Goal: Task Accomplishment & Management: Complete application form

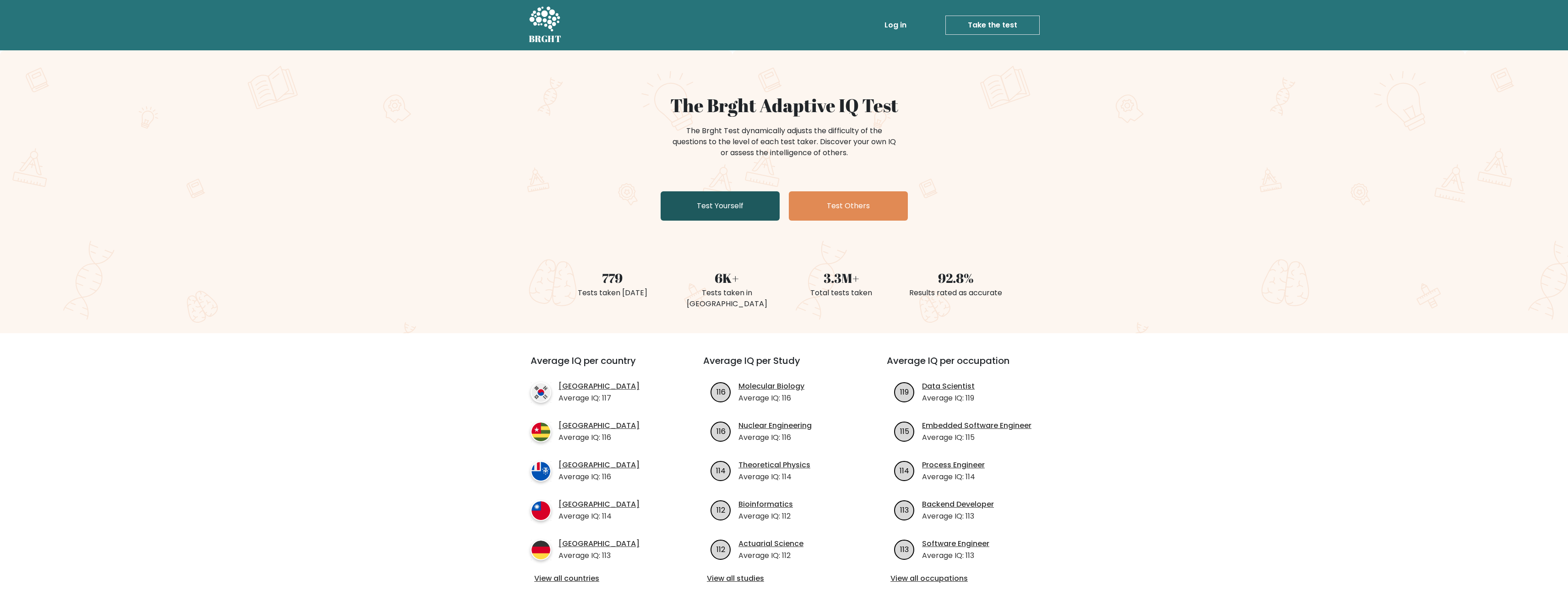
click at [727, 194] on link "Test Yourself" at bounding box center [720, 206] width 119 height 29
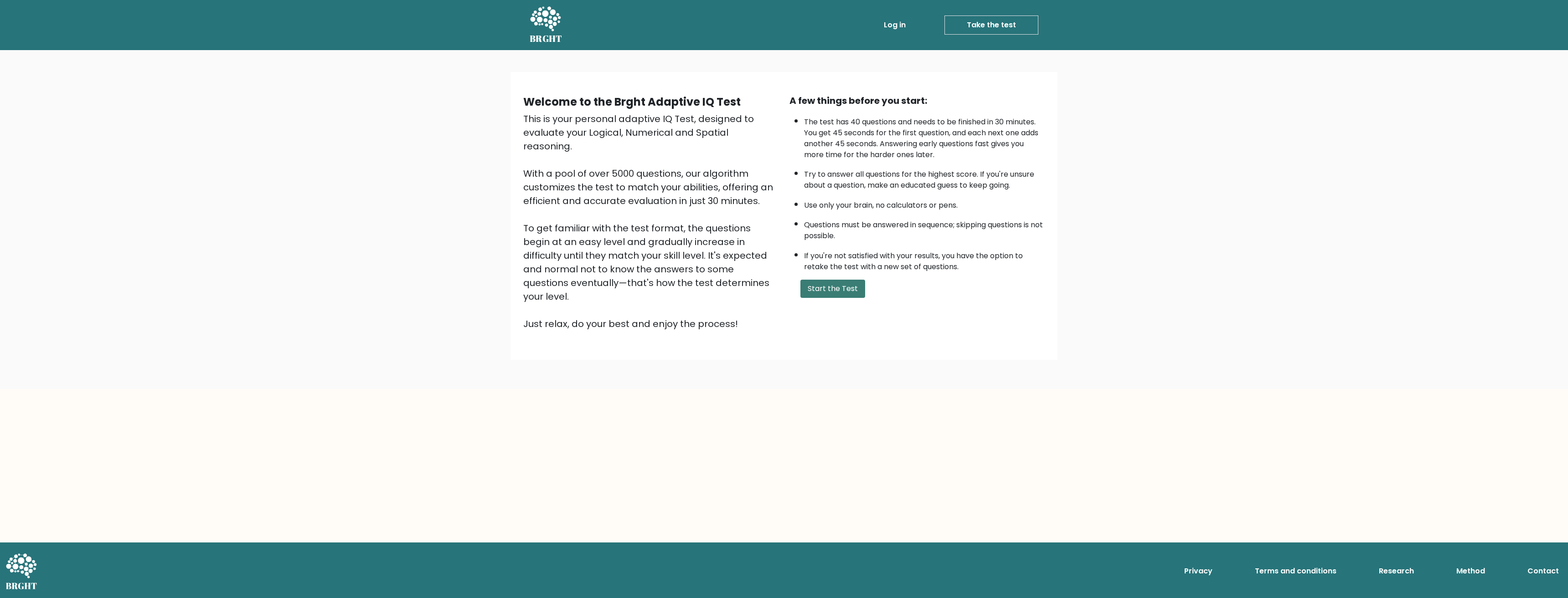
click at [842, 285] on button "Start the Test" at bounding box center [833, 289] width 65 height 18
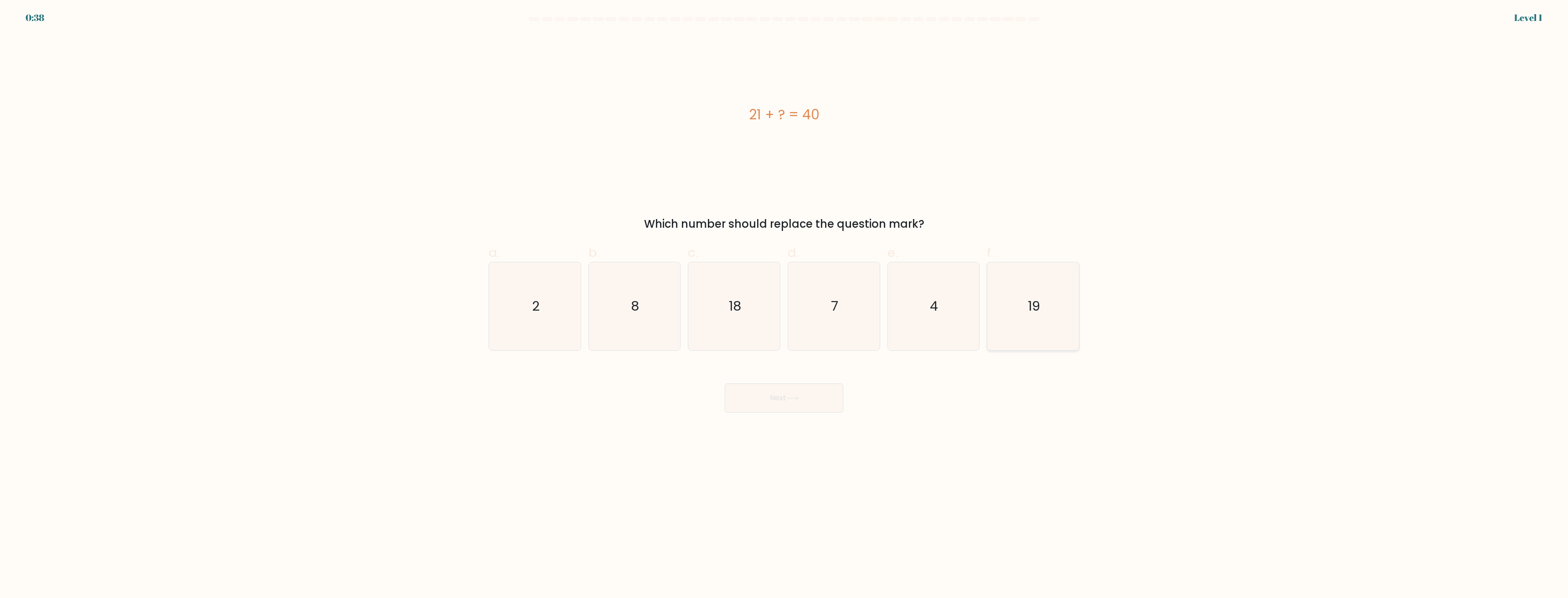
click at [1035, 313] on text "19" at bounding box center [1034, 307] width 12 height 18
click at [785, 305] on input "f. 19" at bounding box center [784, 302] width 1 height 6
radio input "true"
click at [775, 403] on button "Next" at bounding box center [784, 398] width 119 height 29
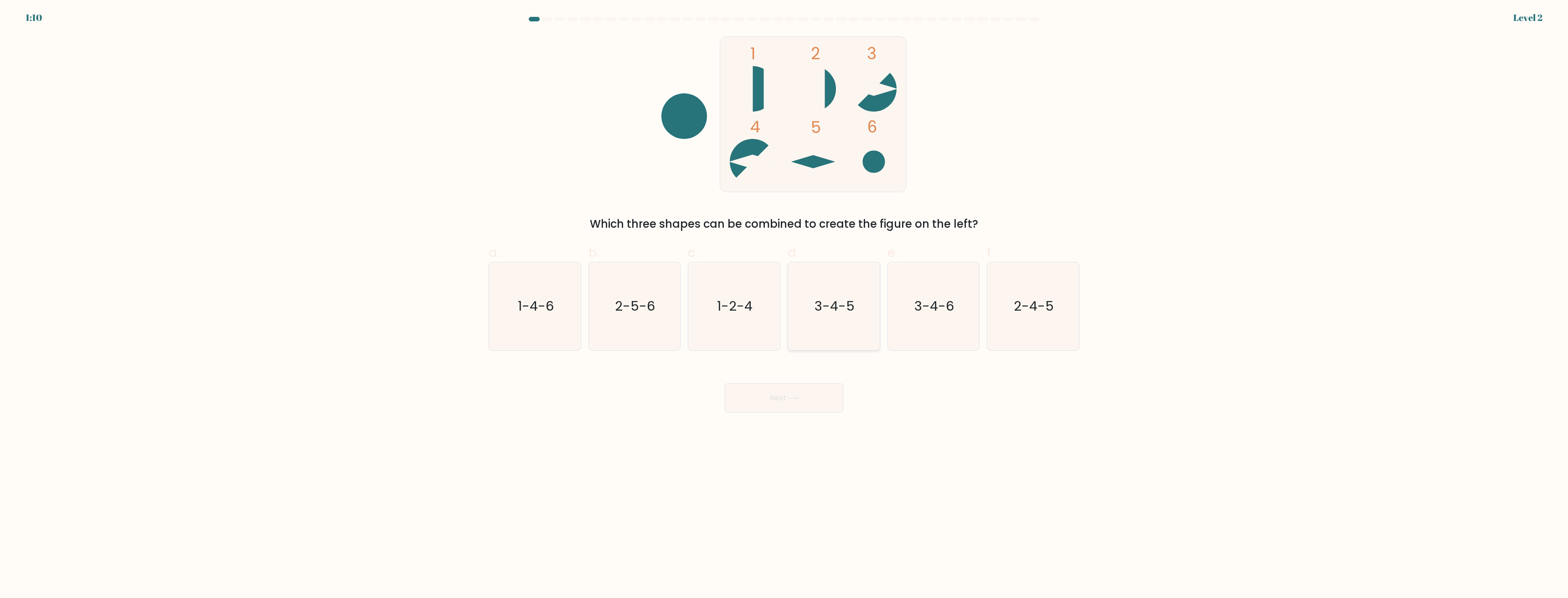
click at [816, 307] on text "3-4-5" at bounding box center [835, 307] width 40 height 18
click at [785, 305] on input "d. 3-4-5" at bounding box center [784, 302] width 1 height 6
radio input "true"
click at [792, 397] on icon at bounding box center [793, 398] width 12 height 5
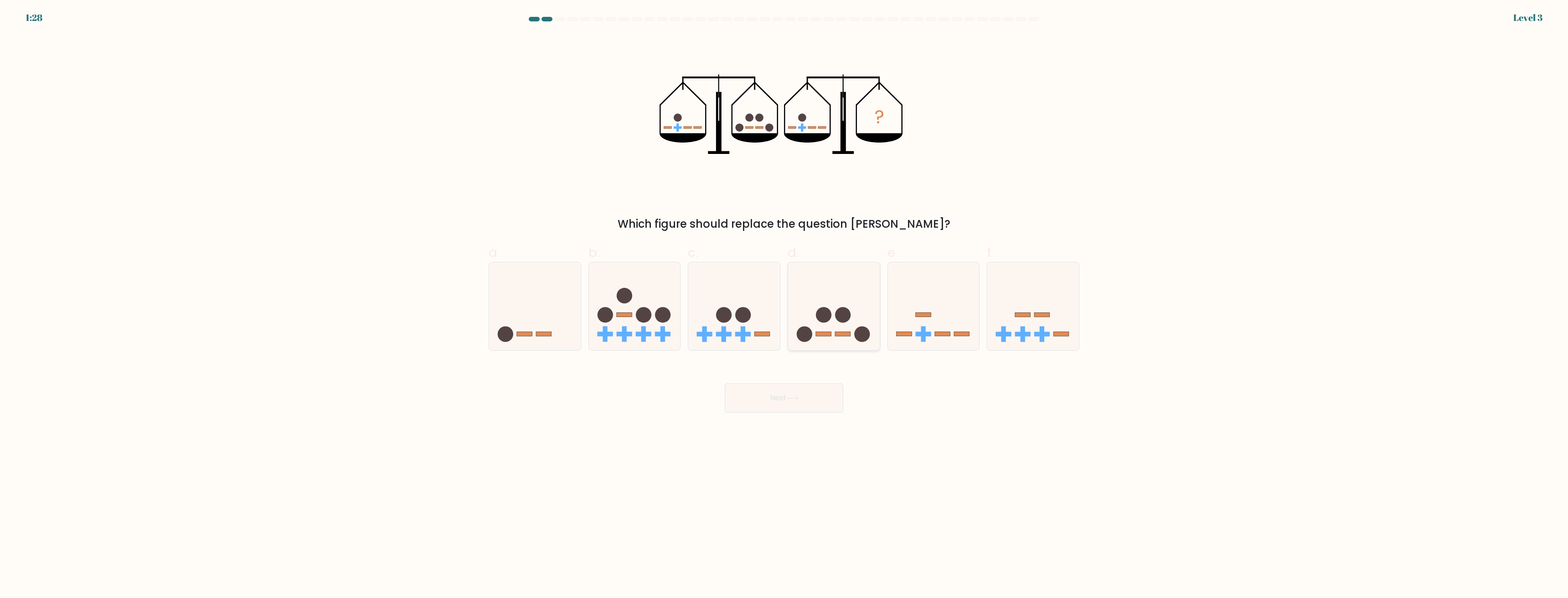
click at [819, 295] on icon at bounding box center [834, 307] width 92 height 75
click at [785, 299] on input "d." at bounding box center [784, 302] width 1 height 6
radio input "true"
click at [745, 403] on button "Next" at bounding box center [784, 398] width 119 height 29
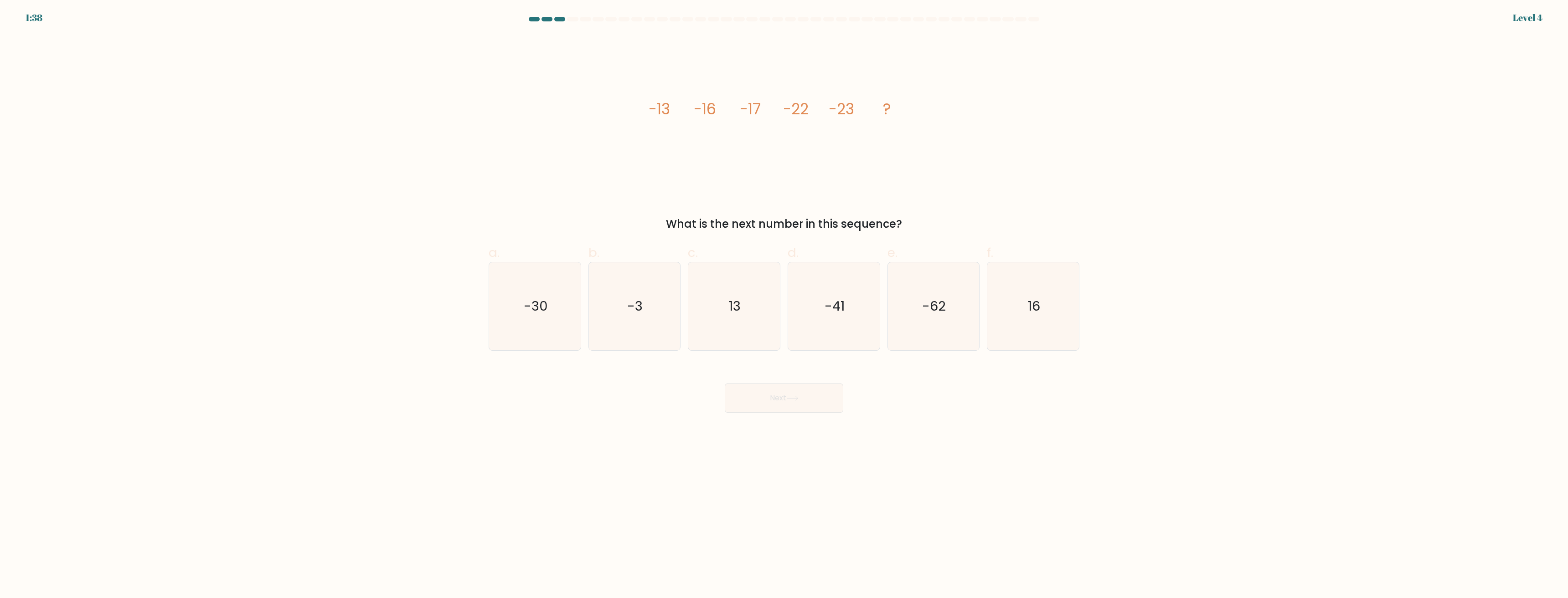
drag, startPoint x: 917, startPoint y: 219, endPoint x: 640, endPoint y: 133, distance: 290.0
click at [640, 133] on div "image/svg+xml -13 -16 -17 -22 -23 ? What is the next number in this sequence?" at bounding box center [784, 133] width 601 height 198
copy div "-13 -16 -17 -22 -23 ? What is the next number in this sequence?"
click at [544, 312] on text "-30" at bounding box center [536, 307] width 24 height 18
click at [784, 305] on input "a. -30" at bounding box center [784, 302] width 1 height 6
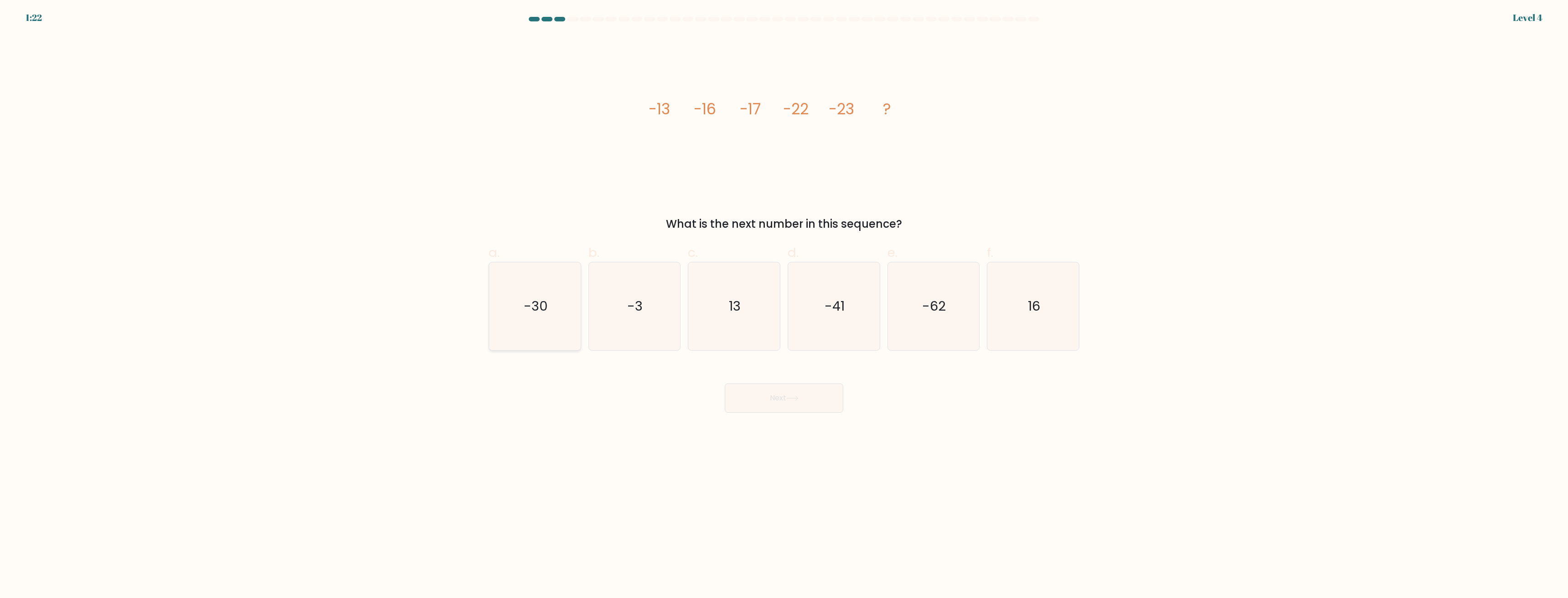
radio input "true"
click at [775, 402] on button "Next" at bounding box center [784, 398] width 119 height 29
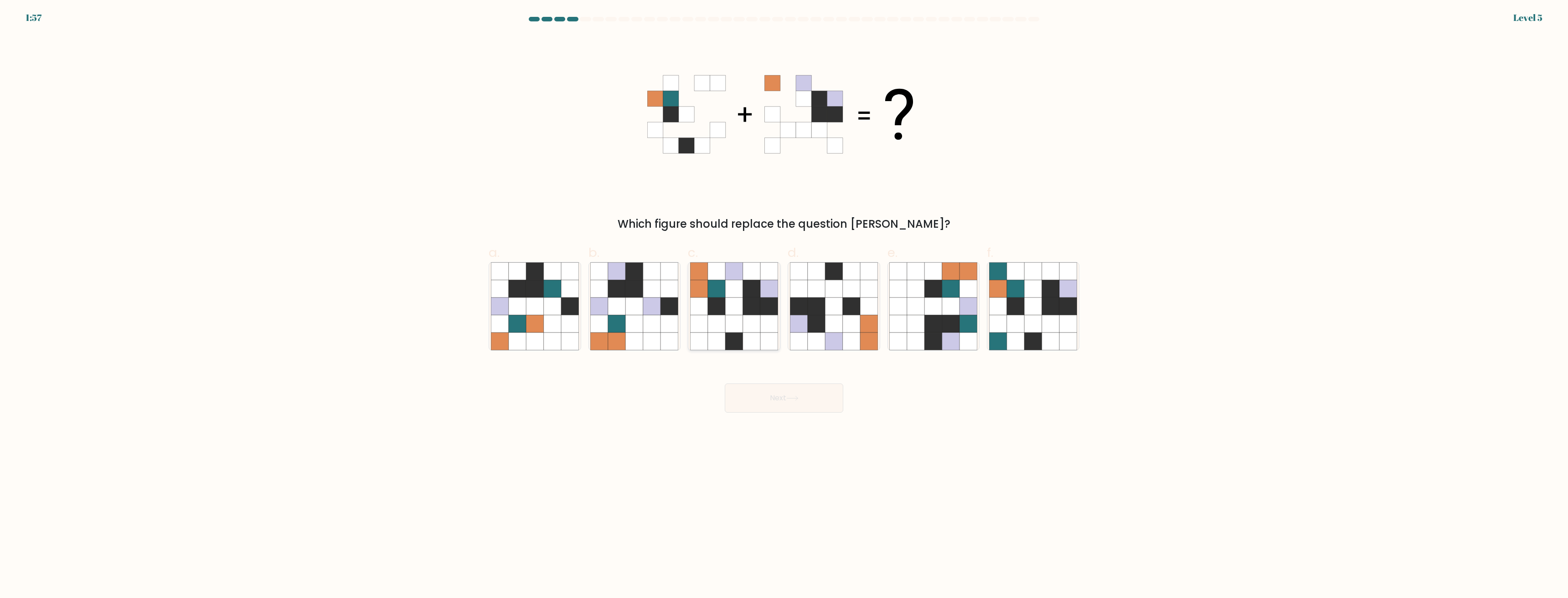
click at [723, 298] on icon at bounding box center [716, 307] width 17 height 17
click at [784, 299] on input "c." at bounding box center [784, 302] width 1 height 6
radio input "true"
click at [771, 403] on button "Next" at bounding box center [784, 398] width 119 height 29
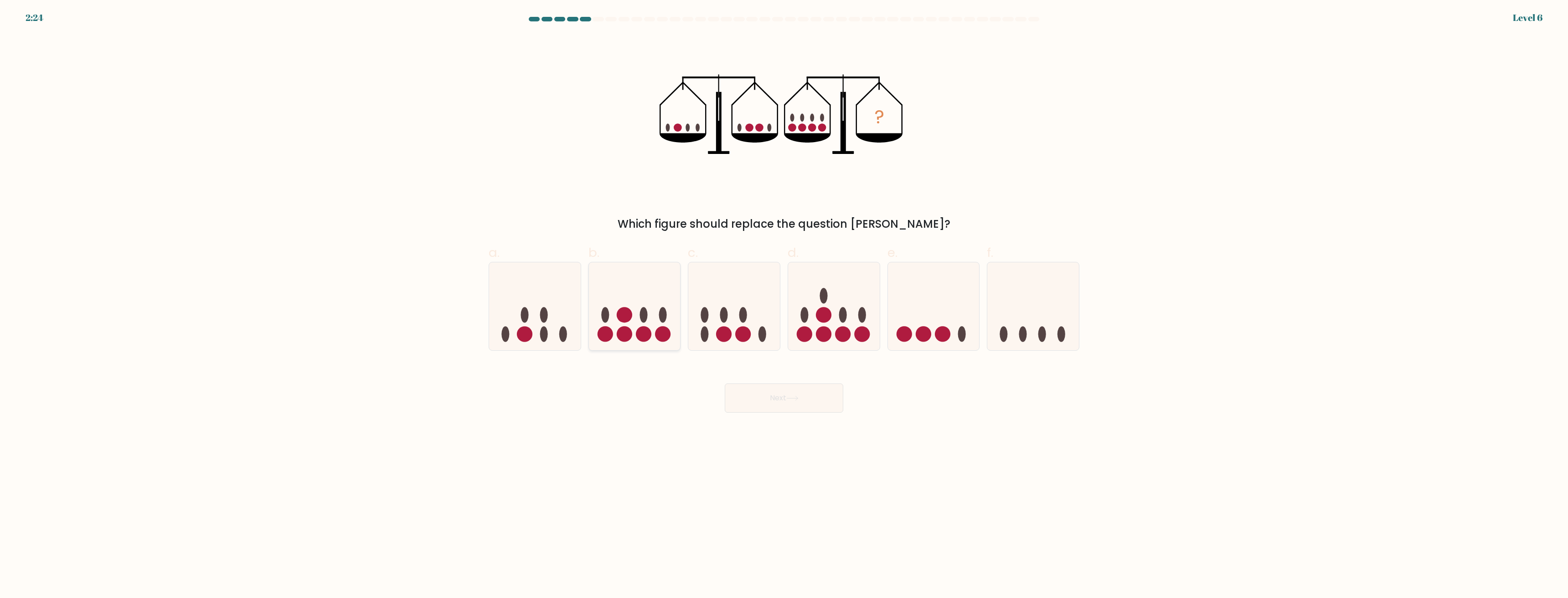
click at [611, 319] on icon at bounding box center [634, 307] width 92 height 75
click at [784, 305] on input "b." at bounding box center [784, 302] width 1 height 6
radio input "true"
click at [782, 400] on button "Next" at bounding box center [784, 398] width 119 height 29
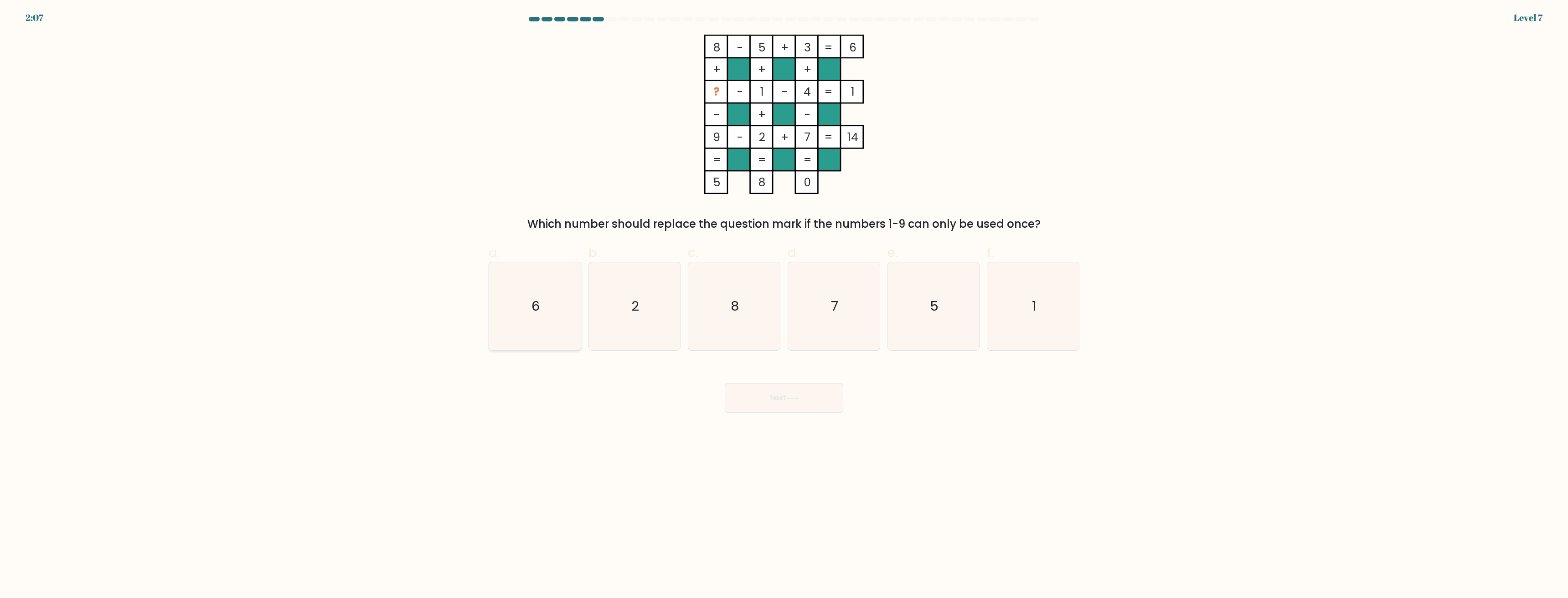
click at [535, 313] on text "6" at bounding box center [535, 307] width 8 height 18
click at [784, 305] on input "a. 6" at bounding box center [784, 302] width 1 height 6
radio input "true"
click at [769, 398] on button "Next" at bounding box center [784, 398] width 119 height 29
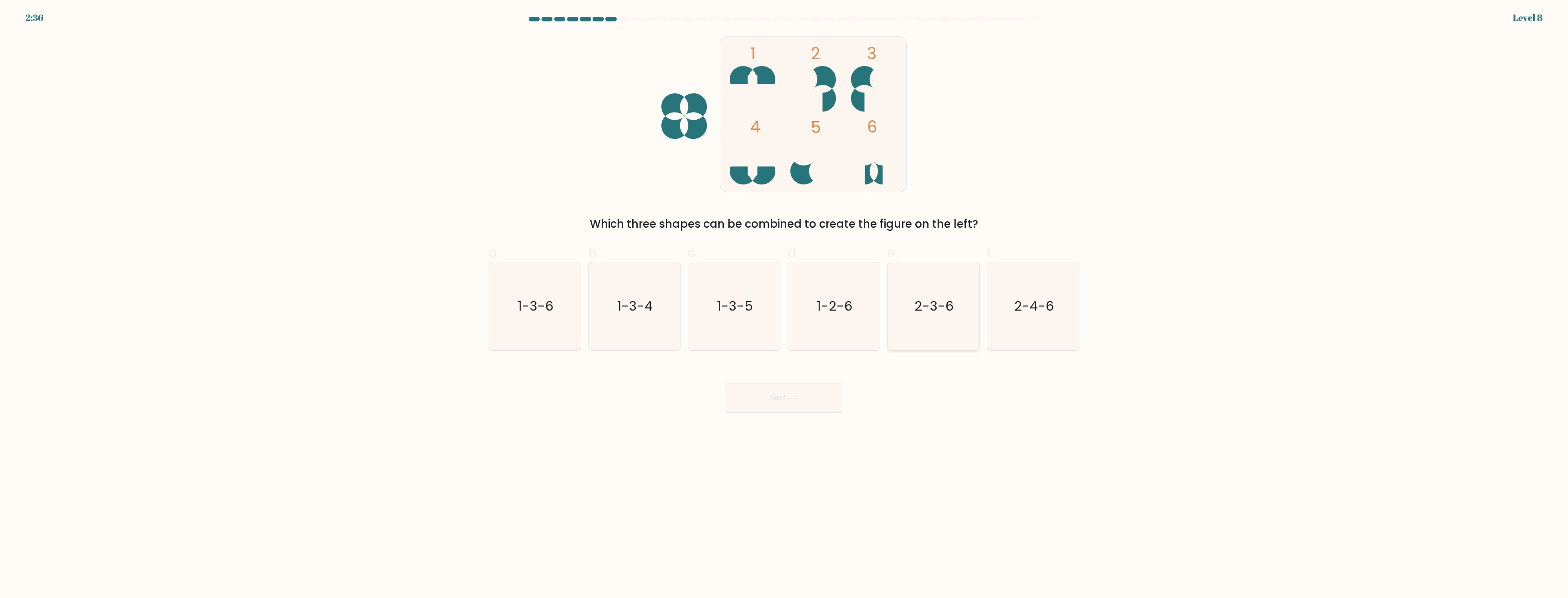
click at [927, 307] on text "2-3-6" at bounding box center [934, 307] width 39 height 18
click at [785, 305] on input "e. 2-3-6" at bounding box center [784, 302] width 1 height 6
radio input "true"
click at [793, 406] on button "Next" at bounding box center [784, 398] width 119 height 29
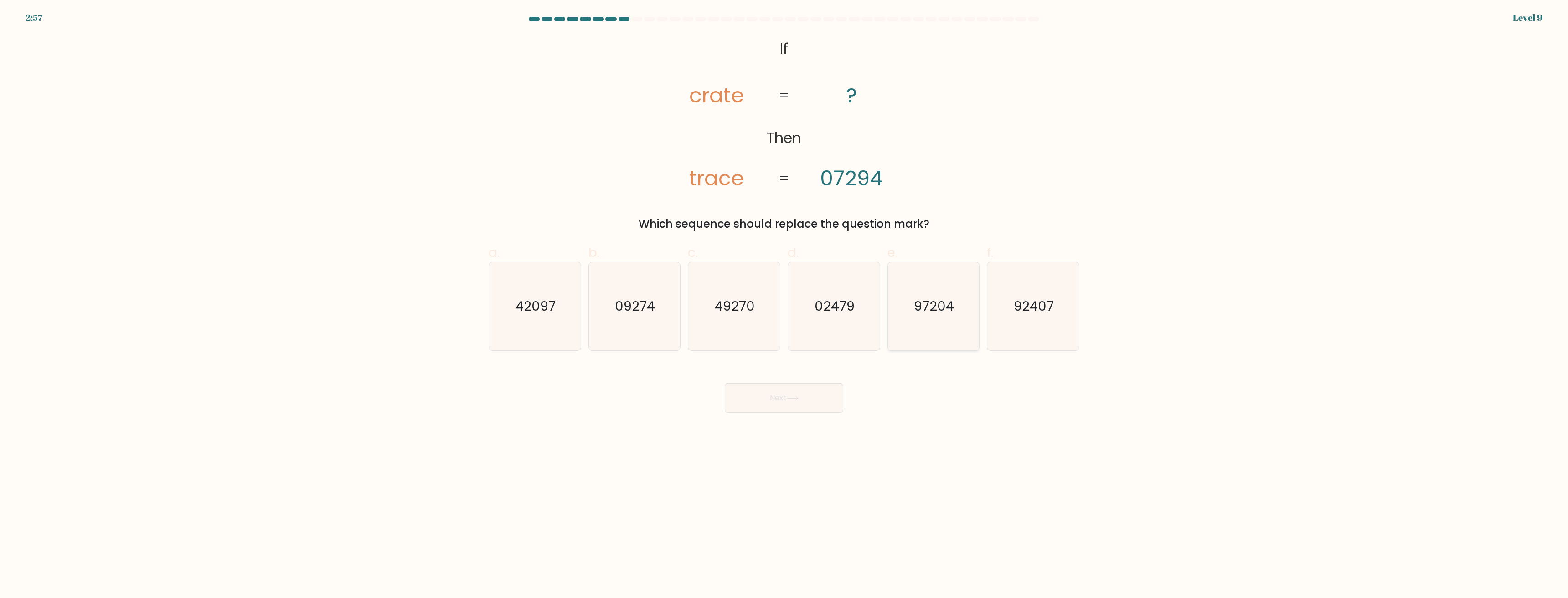
click at [919, 312] on text "97204" at bounding box center [934, 307] width 40 height 18
click at [785, 305] on input "e. 97204" at bounding box center [784, 302] width 1 height 6
radio input "true"
click at [757, 402] on button "Next" at bounding box center [784, 398] width 119 height 29
click at [1024, 286] on icon "32" at bounding box center [1033, 306] width 88 height 88
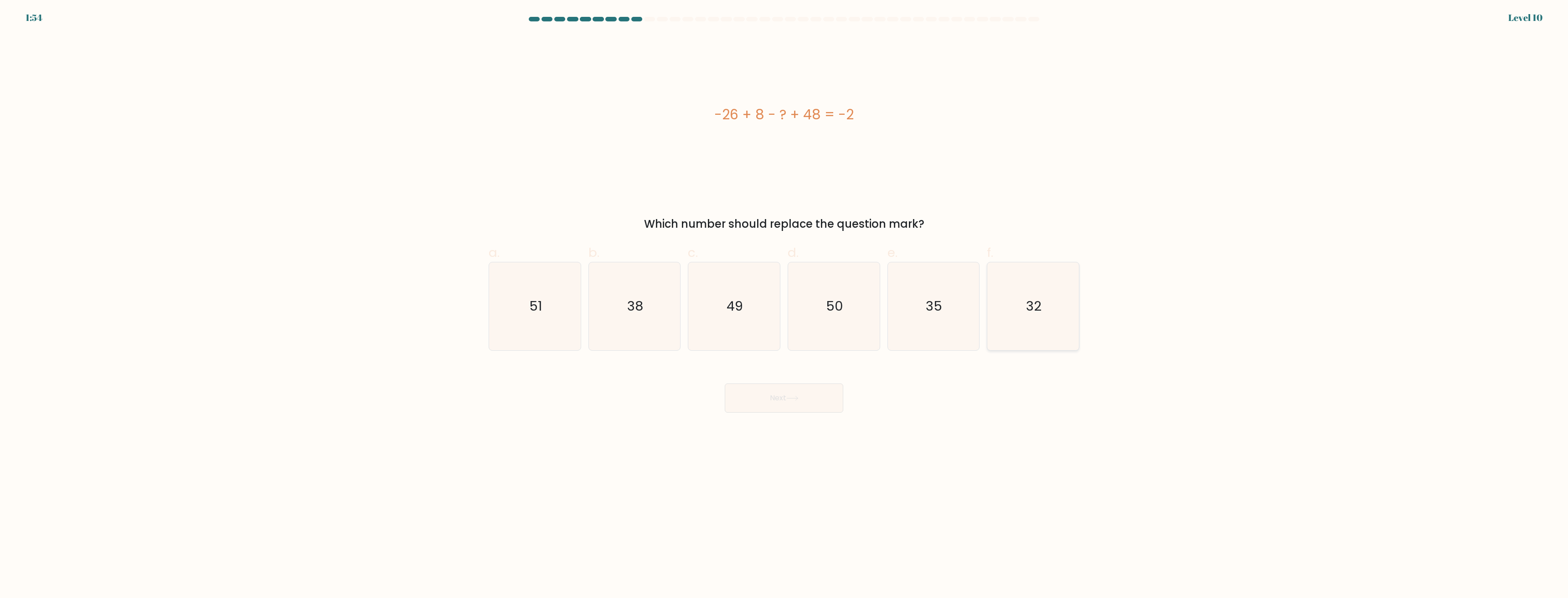
click at [785, 299] on input "f. 32" at bounding box center [784, 302] width 1 height 6
radio input "true"
click at [806, 399] on button "Next" at bounding box center [784, 398] width 119 height 29
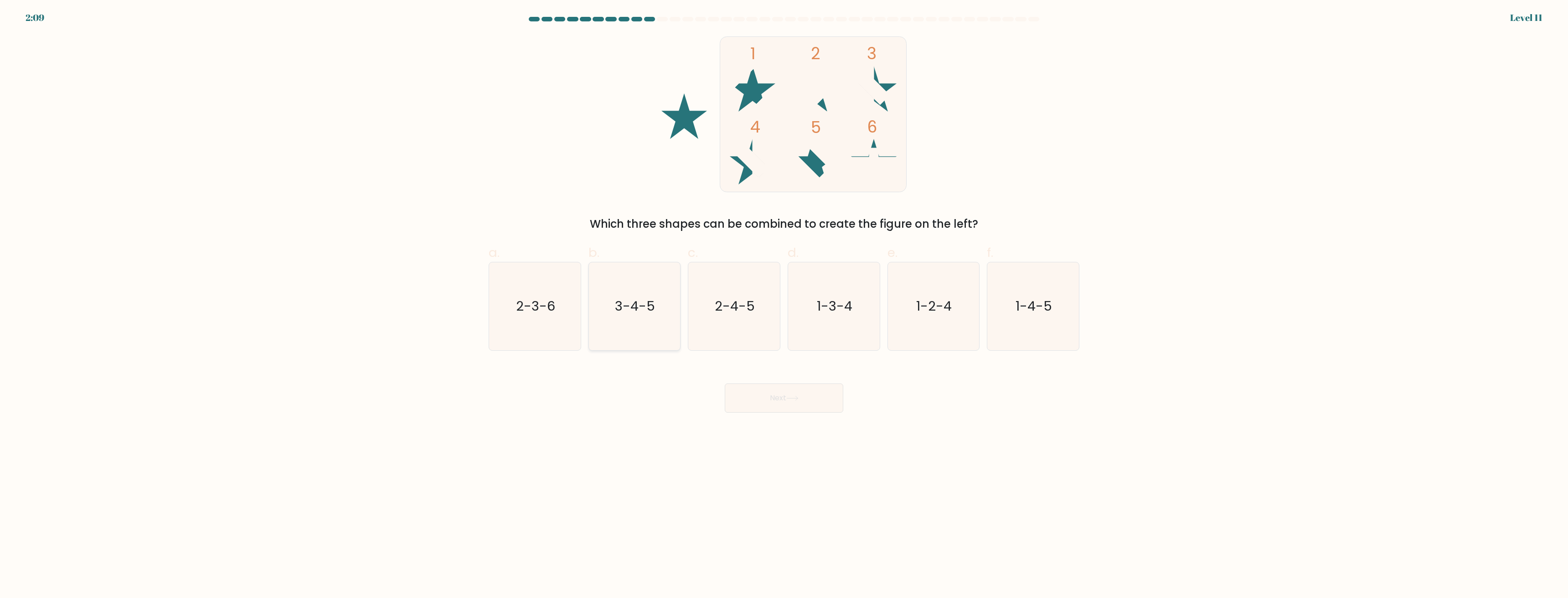
click at [654, 324] on icon "3-4-5" at bounding box center [634, 306] width 88 height 88
click at [784, 305] on input "b. 3-4-5" at bounding box center [784, 302] width 1 height 6
radio input "true"
click at [787, 404] on button "Next" at bounding box center [784, 398] width 119 height 29
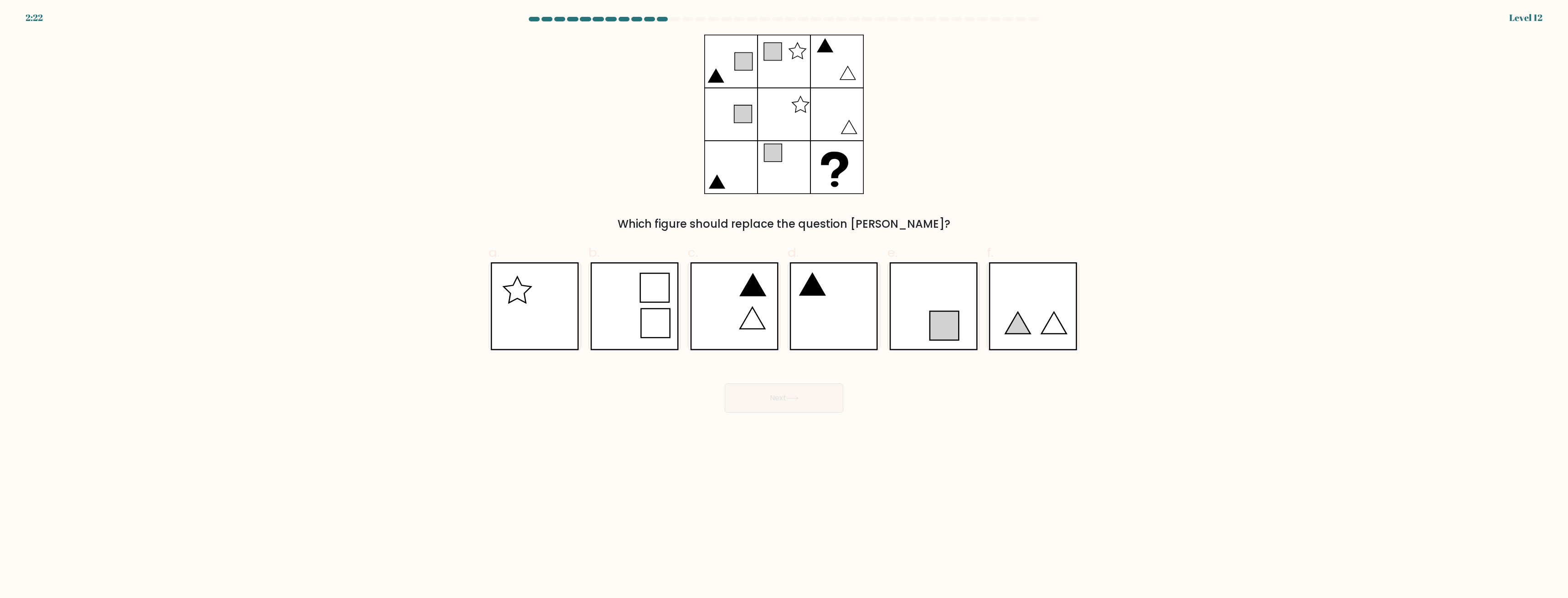
drag, startPoint x: 738, startPoint y: 66, endPoint x: 731, endPoint y: 70, distance: 8.1
click at [731, 70] on icon at bounding box center [784, 114] width 159 height 159
drag, startPoint x: 936, startPoint y: 223, endPoint x: 614, endPoint y: 82, distance: 351.5
click at [614, 82] on div "Which figure should replace the question [PERSON_NAME]?" at bounding box center [784, 133] width 601 height 198
click at [974, 131] on div "Which figure should replace the question [PERSON_NAME]?" at bounding box center [784, 133] width 601 height 198
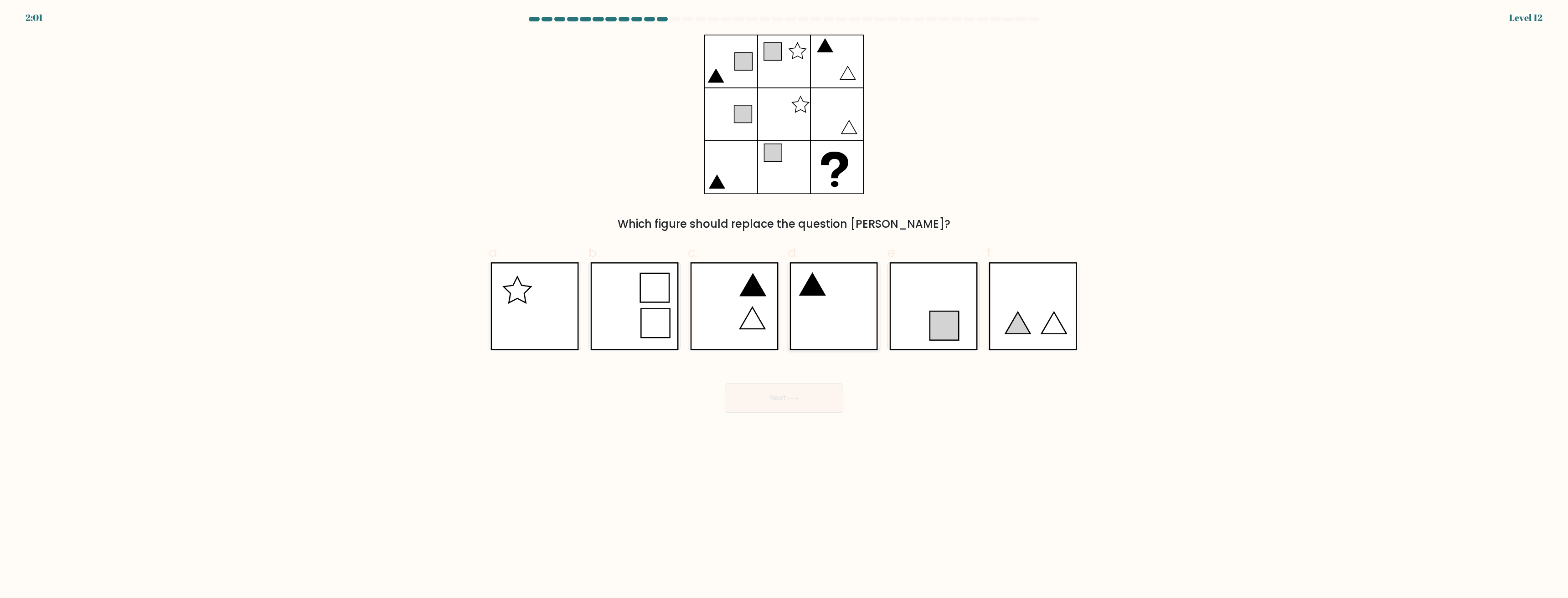
click at [839, 301] on icon at bounding box center [833, 306] width 88 height 88
click at [785, 301] on input "d." at bounding box center [784, 302] width 1 height 6
radio input "true"
click at [802, 400] on button "Next" at bounding box center [784, 398] width 119 height 29
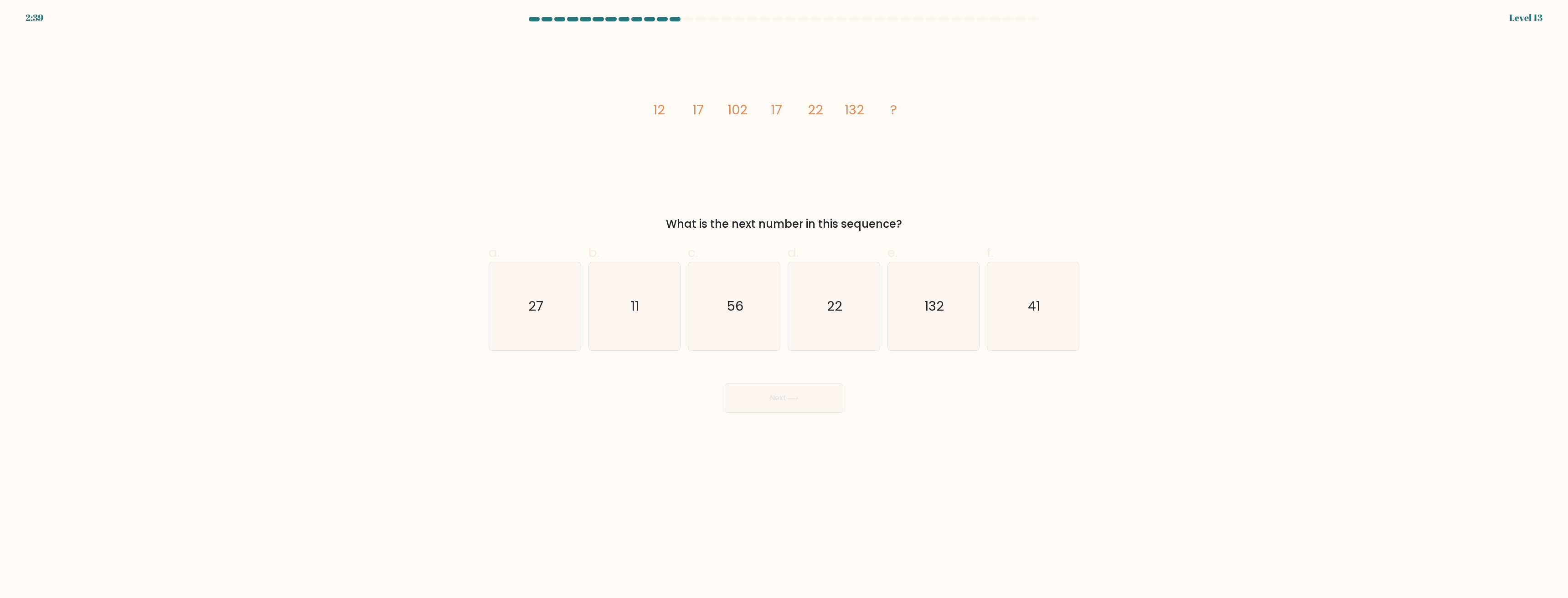
drag, startPoint x: 916, startPoint y: 221, endPoint x: 564, endPoint y: 120, distance: 366.2
click at [564, 120] on div "image/svg+xml 12 17 102 17 22 132 ? What is the next number in this sequence?" at bounding box center [784, 133] width 601 height 198
copy div "12 17 102 17 22 132 ? What is the next number in this sequence?"
drag, startPoint x: 1142, startPoint y: 305, endPoint x: 483, endPoint y: 324, distance: 659.3
click at [483, 324] on form at bounding box center [784, 215] width 1568 height 396
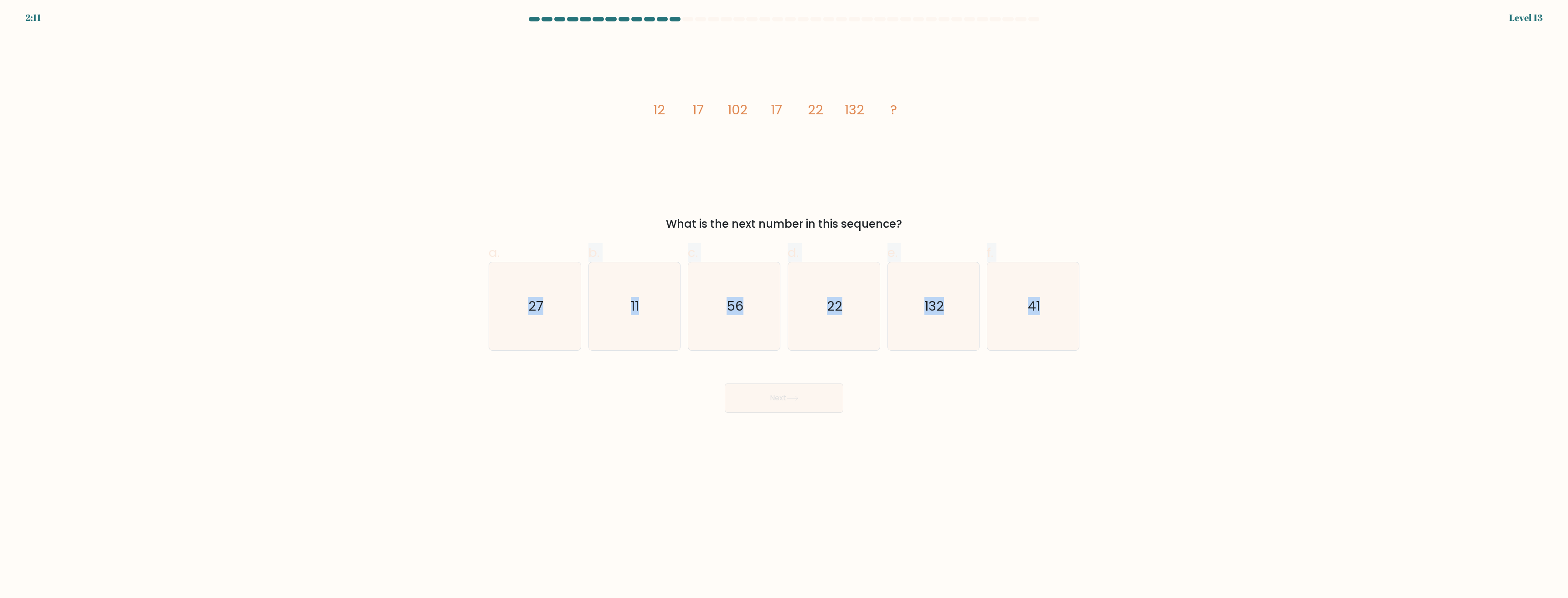
copy div "27 b. 11 c. 56 d. 22 e. 132 f. 41"
click at [514, 304] on icon "27" at bounding box center [534, 306] width 88 height 88
click at [784, 304] on input "a. 27" at bounding box center [784, 302] width 1 height 6
radio input "true"
click at [782, 407] on button "Next" at bounding box center [784, 398] width 119 height 29
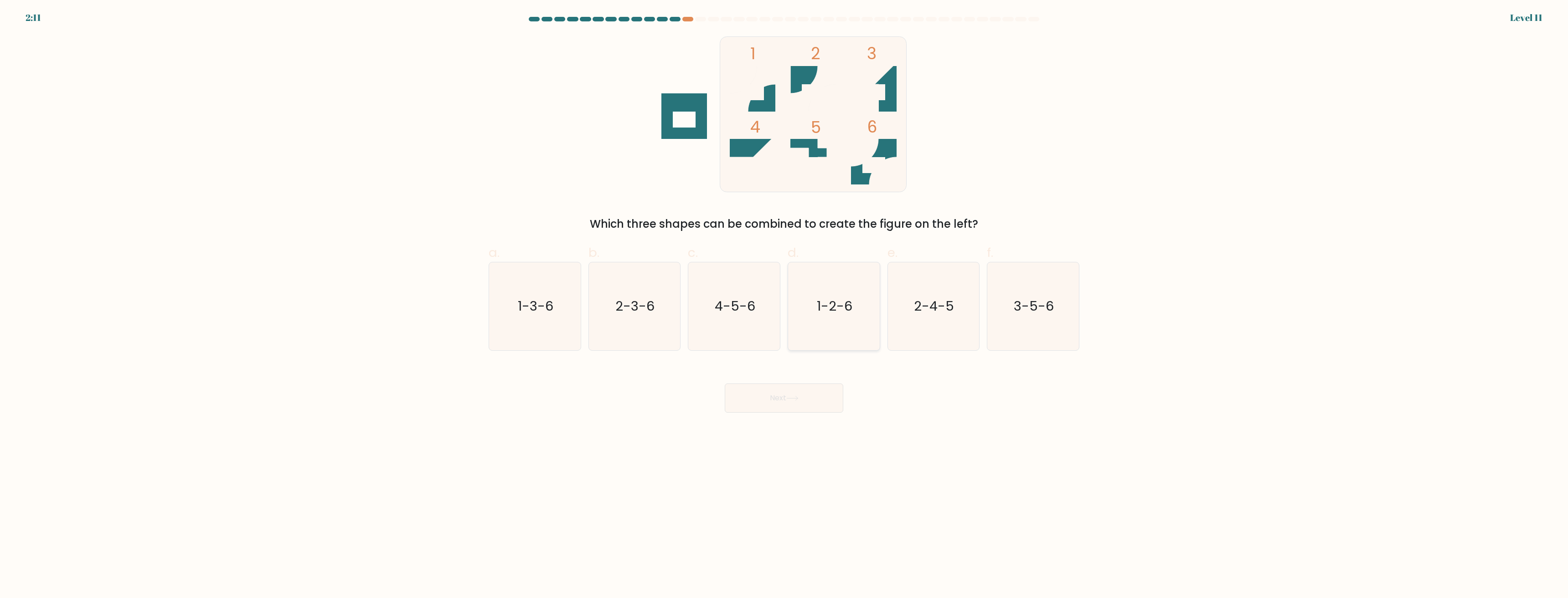
click at [816, 311] on icon "1-2-6" at bounding box center [834, 306] width 88 height 88
click at [785, 305] on input "d. 1-2-6" at bounding box center [784, 302] width 1 height 6
radio input "true"
click at [785, 398] on button "Next" at bounding box center [784, 398] width 119 height 29
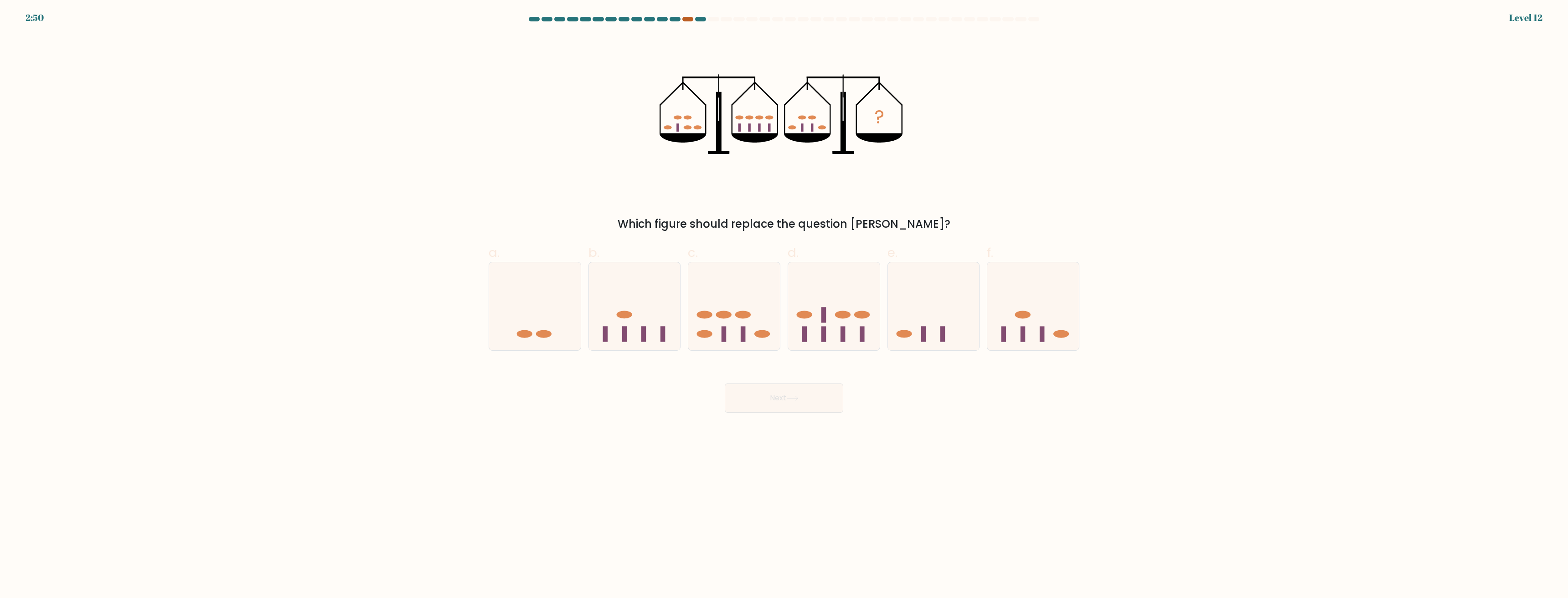
click at [690, 20] on div at bounding box center [688, 19] width 11 height 4
click at [699, 20] on div at bounding box center [701, 19] width 11 height 4
click at [814, 318] on icon at bounding box center [834, 307] width 92 height 75
click at [785, 305] on input "d." at bounding box center [784, 302] width 1 height 6
radio input "true"
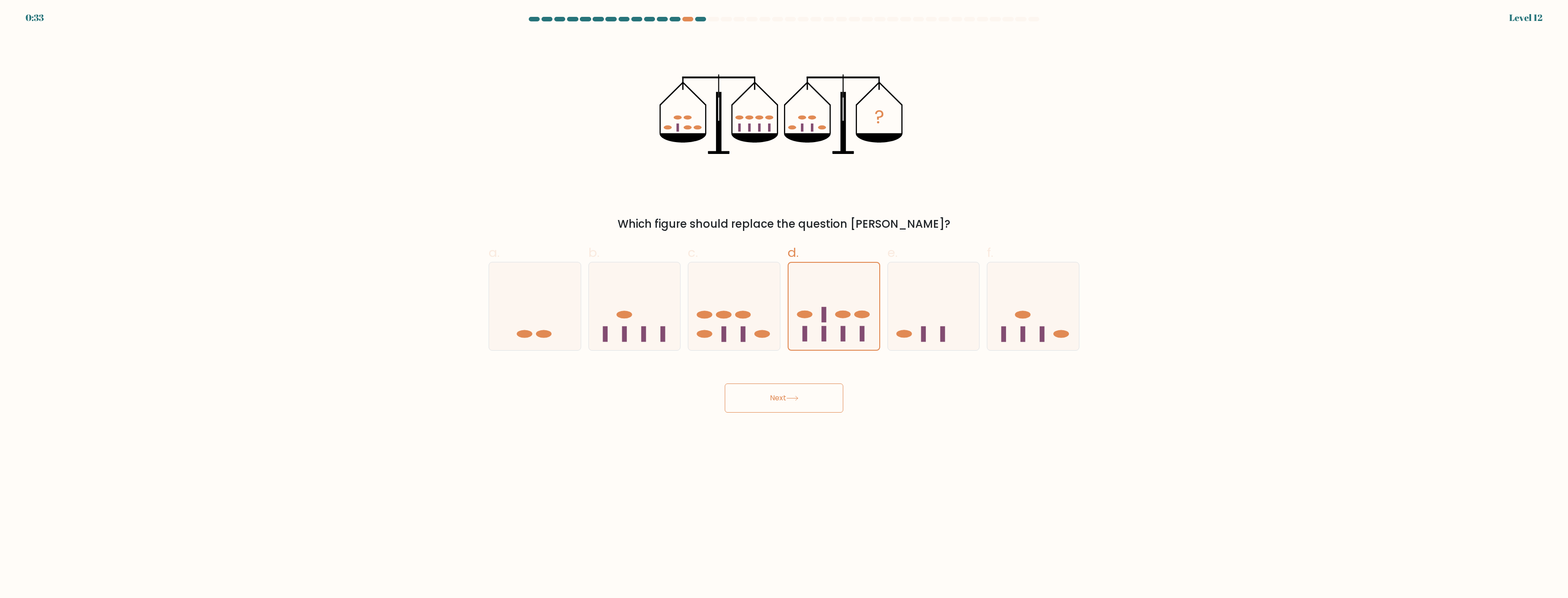
click at [814, 398] on button "Next" at bounding box center [784, 398] width 119 height 29
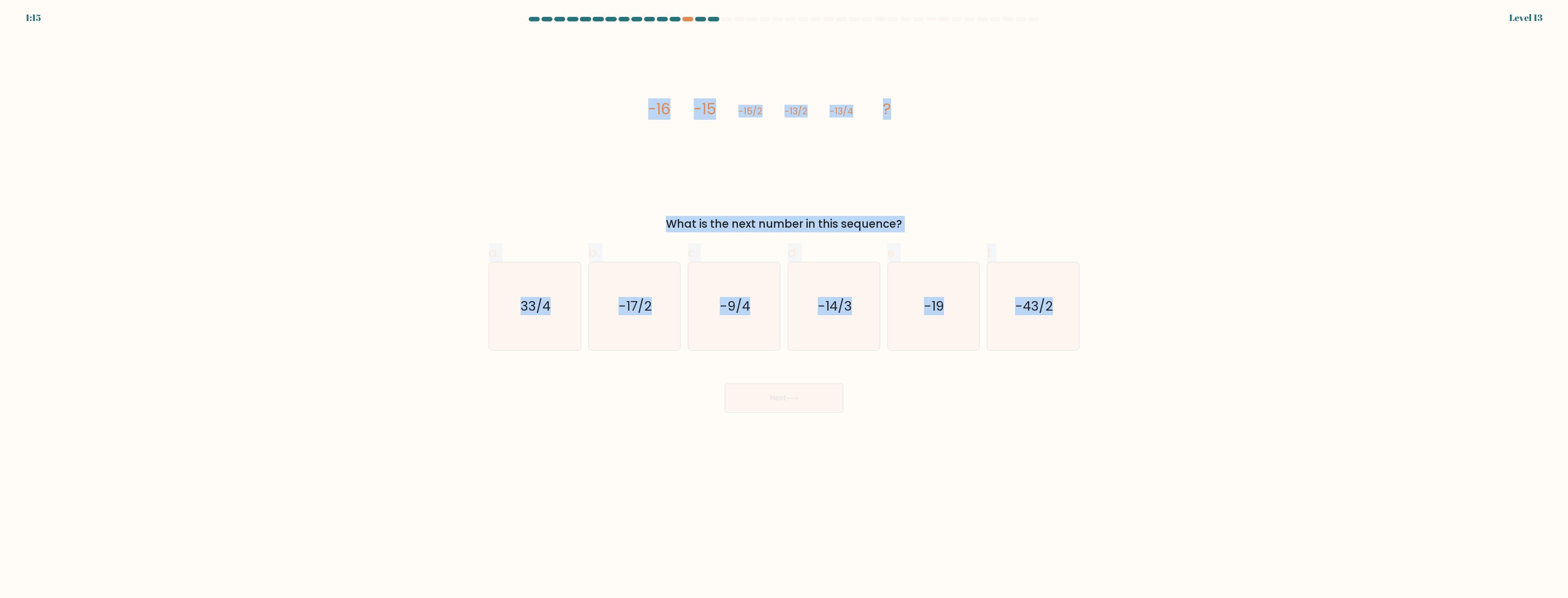
drag, startPoint x: 1050, startPoint y: 301, endPoint x: 466, endPoint y: 113, distance: 613.5
click at [466, 113] on form at bounding box center [784, 215] width 1568 height 396
copy form "-16 -15 -15/2 -13/2 -13/4 ? What is the next number in this sequence? a. 33/4 b…"
click at [1332, 79] on form at bounding box center [784, 215] width 1568 height 396
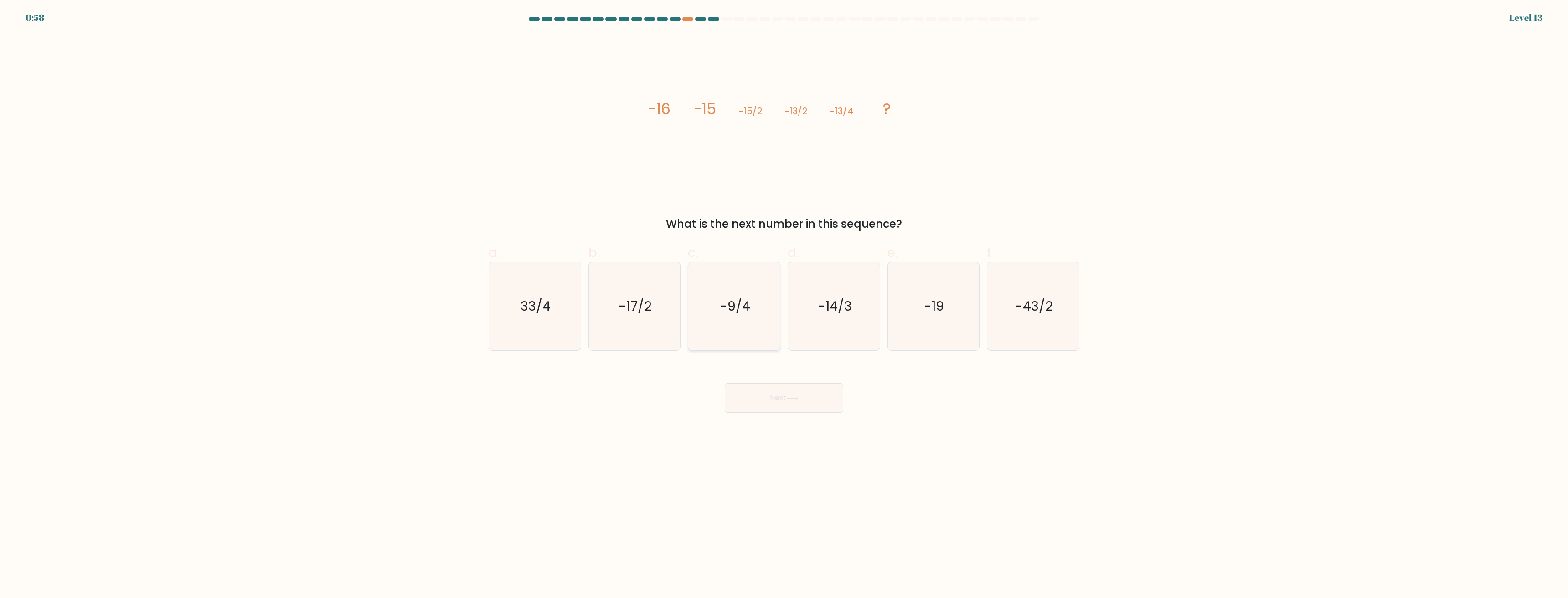
click at [760, 322] on icon "-9/4" at bounding box center [734, 306] width 88 height 88
click at [784, 305] on input "c. -9/4" at bounding box center [784, 302] width 1 height 6
radio input "true"
click at [780, 397] on button "Next" at bounding box center [784, 398] width 119 height 29
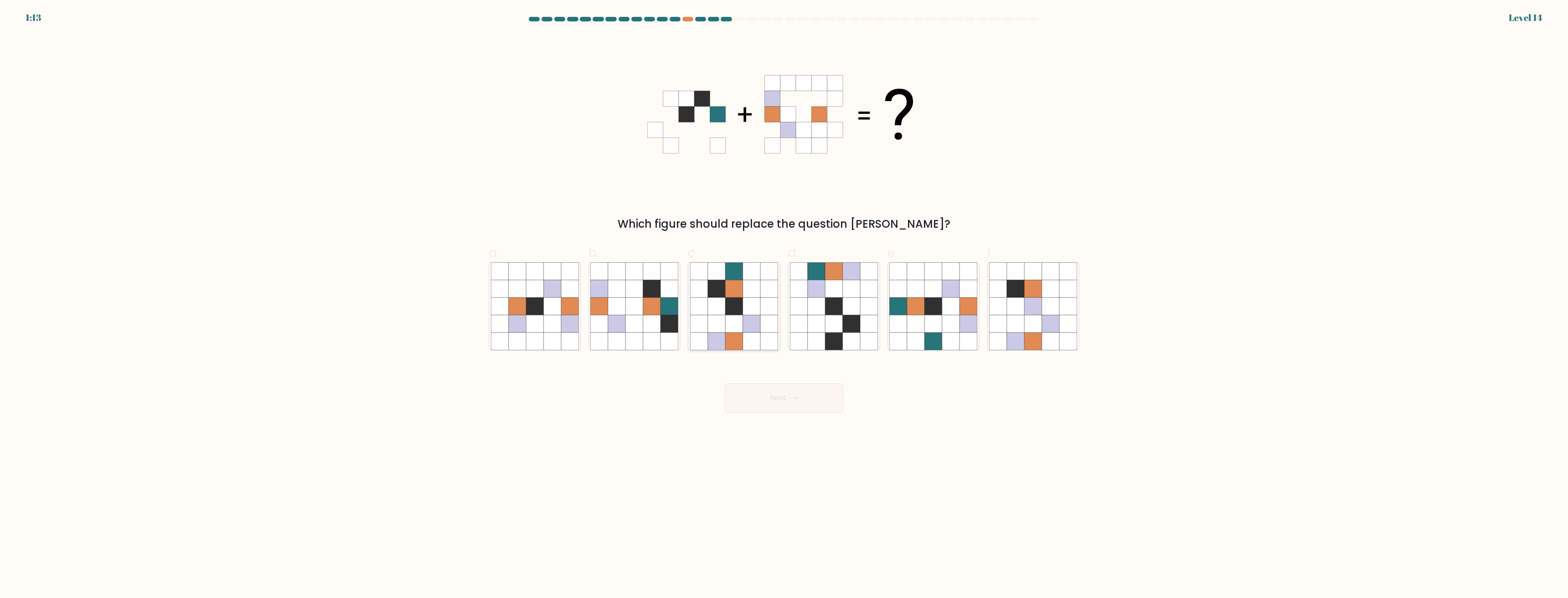
click at [744, 320] on icon at bounding box center [752, 324] width 17 height 17
click at [784, 305] on input "c." at bounding box center [784, 302] width 1 height 6
radio input "true"
click at [769, 392] on button "Next" at bounding box center [784, 398] width 119 height 29
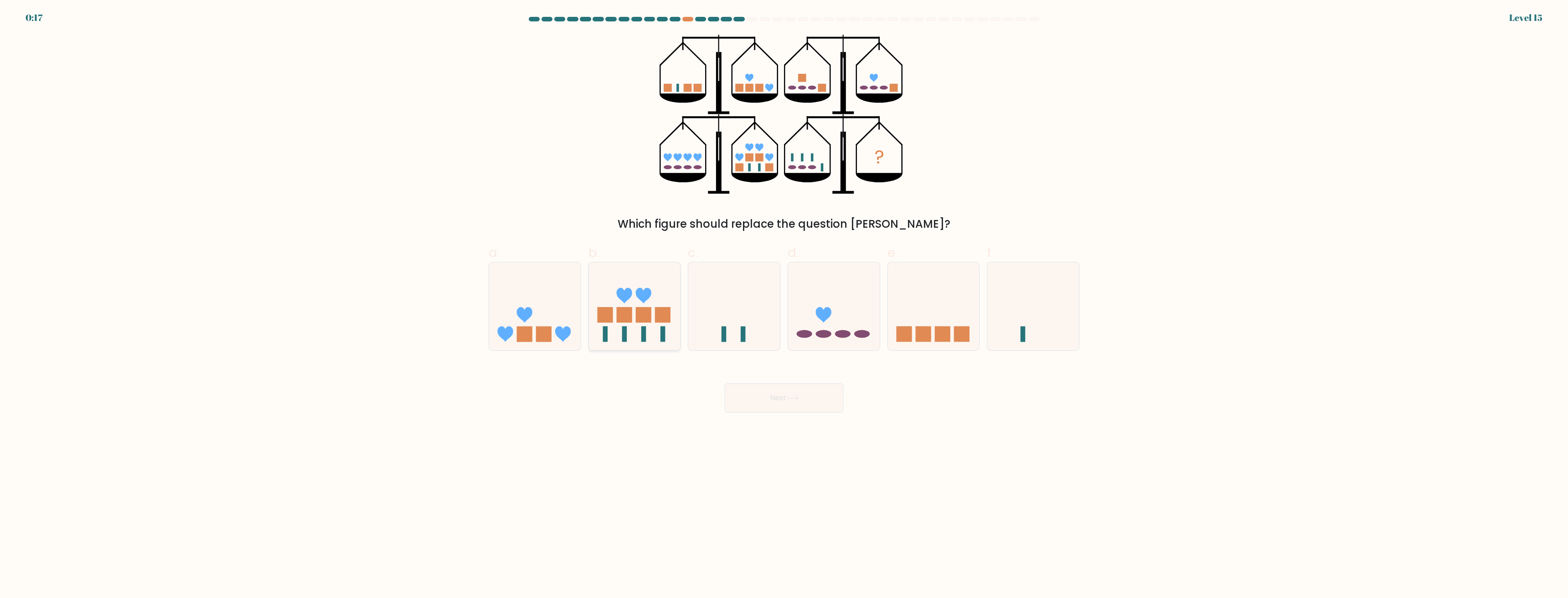
click at [637, 320] on rect at bounding box center [643, 315] width 15 height 15
click at [784, 305] on input "b." at bounding box center [784, 302] width 1 height 6
radio input "true"
click at [794, 406] on button "Next" at bounding box center [784, 398] width 119 height 29
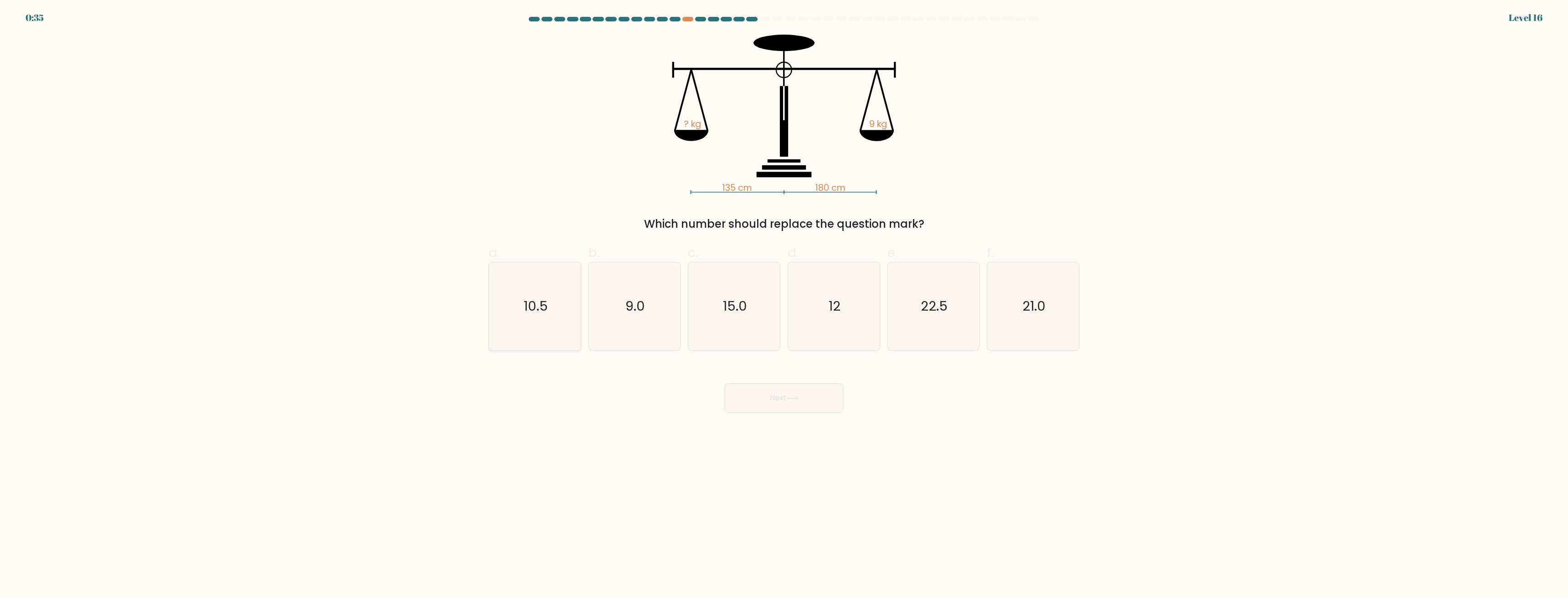
click at [539, 320] on icon "10.5" at bounding box center [534, 306] width 88 height 88
click at [784, 305] on input "a. 10.5" at bounding box center [784, 302] width 1 height 6
radio input "true"
click at [772, 403] on button "Next" at bounding box center [784, 398] width 119 height 29
